Goal: Find specific page/section: Find specific page/section

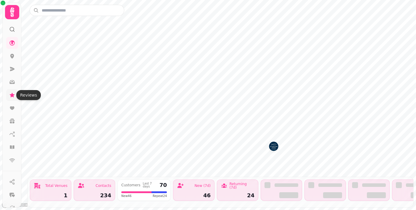
click at [14, 96] on icon at bounding box center [12, 95] width 6 height 6
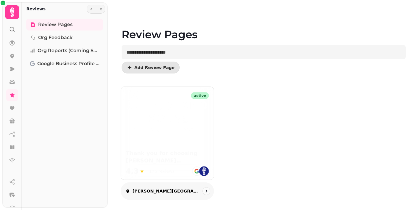
click at [154, 131] on img at bounding box center [167, 115] width 83 height 34
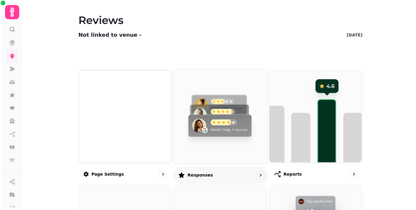
click at [227, 115] on img at bounding box center [219, 115] width 94 height 94
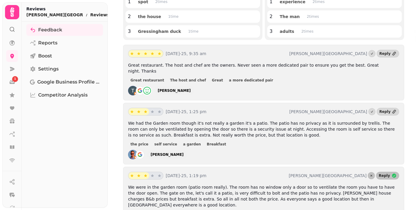
scroll to position [93, 0]
click at [392, 55] on icon at bounding box center [394, 53] width 5 height 5
